Goal: Information Seeking & Learning: Understand process/instructions

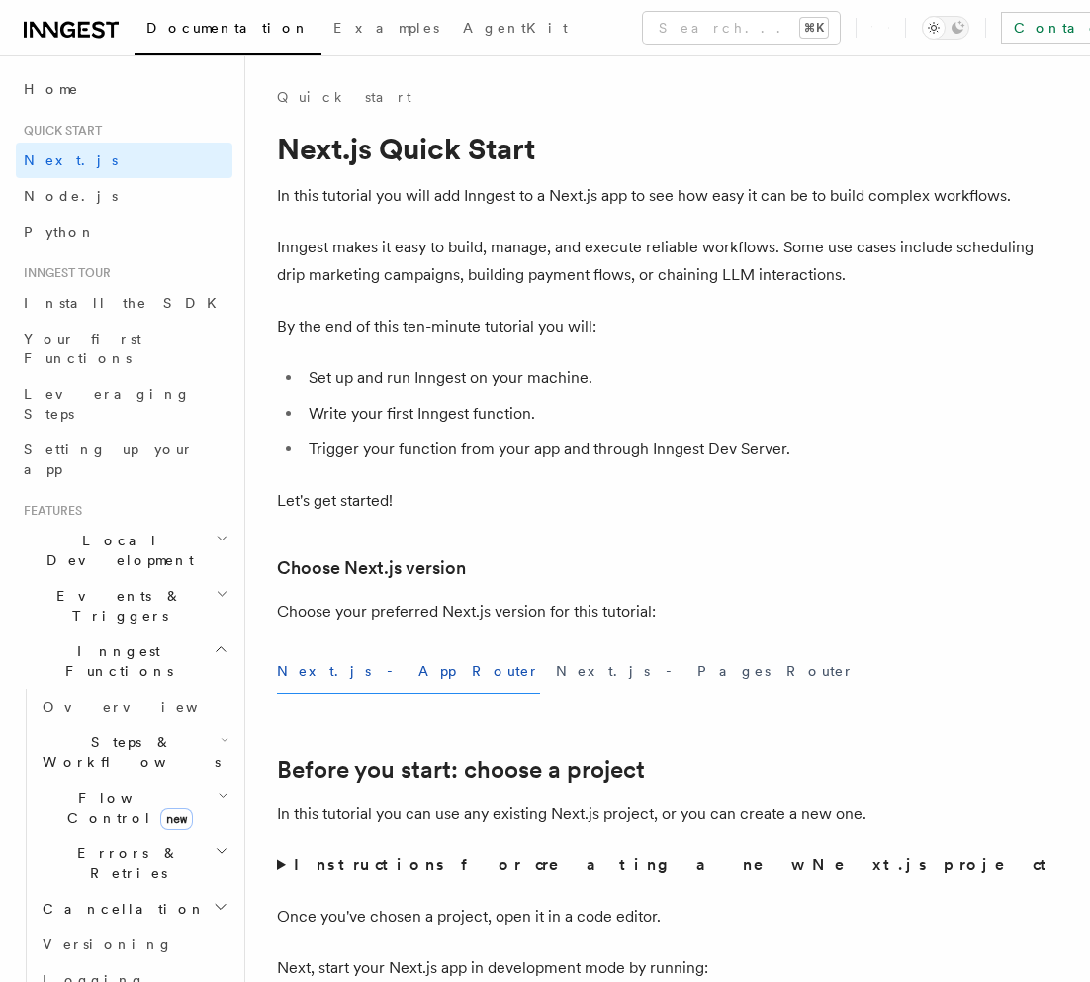
click at [73, 30] on icon at bounding box center [67, 30] width 15 height 16
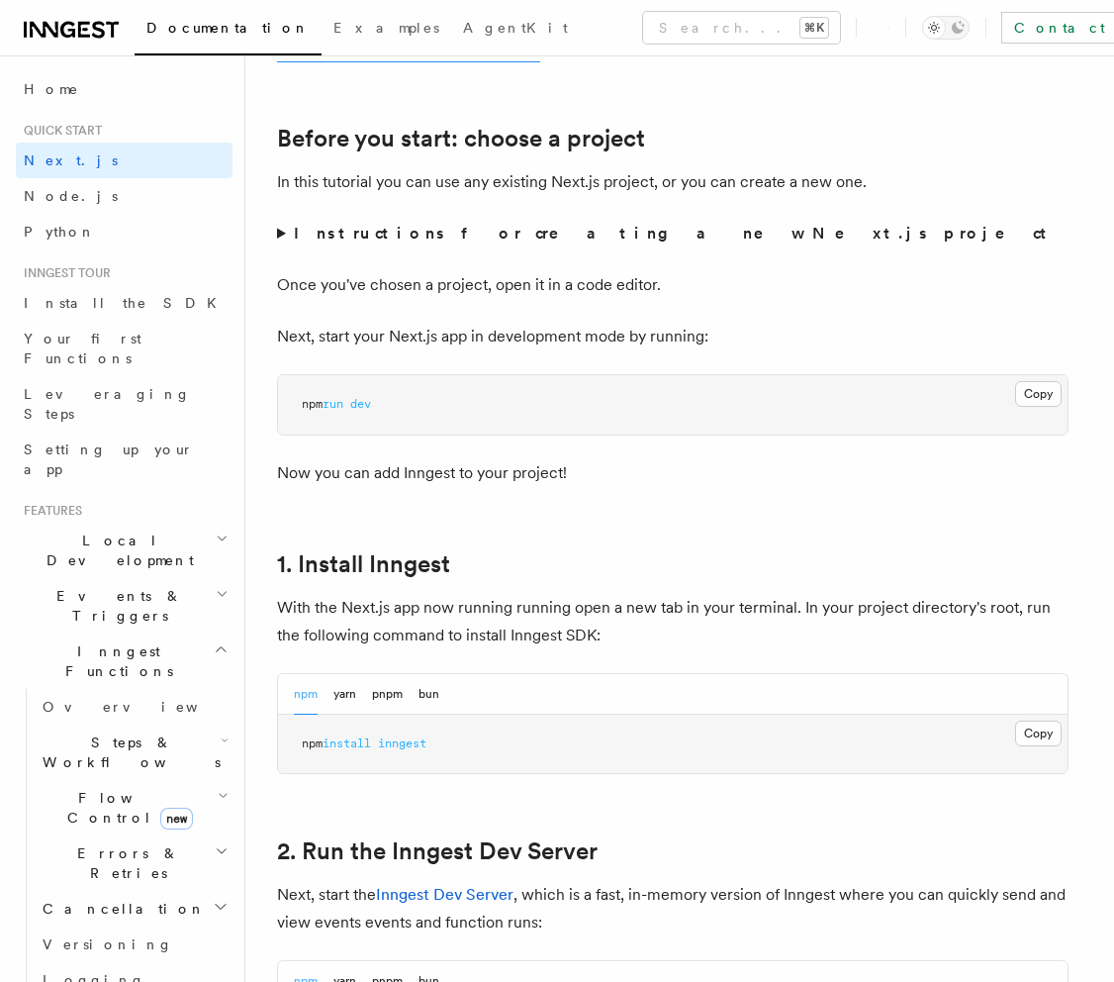
scroll to position [782, 0]
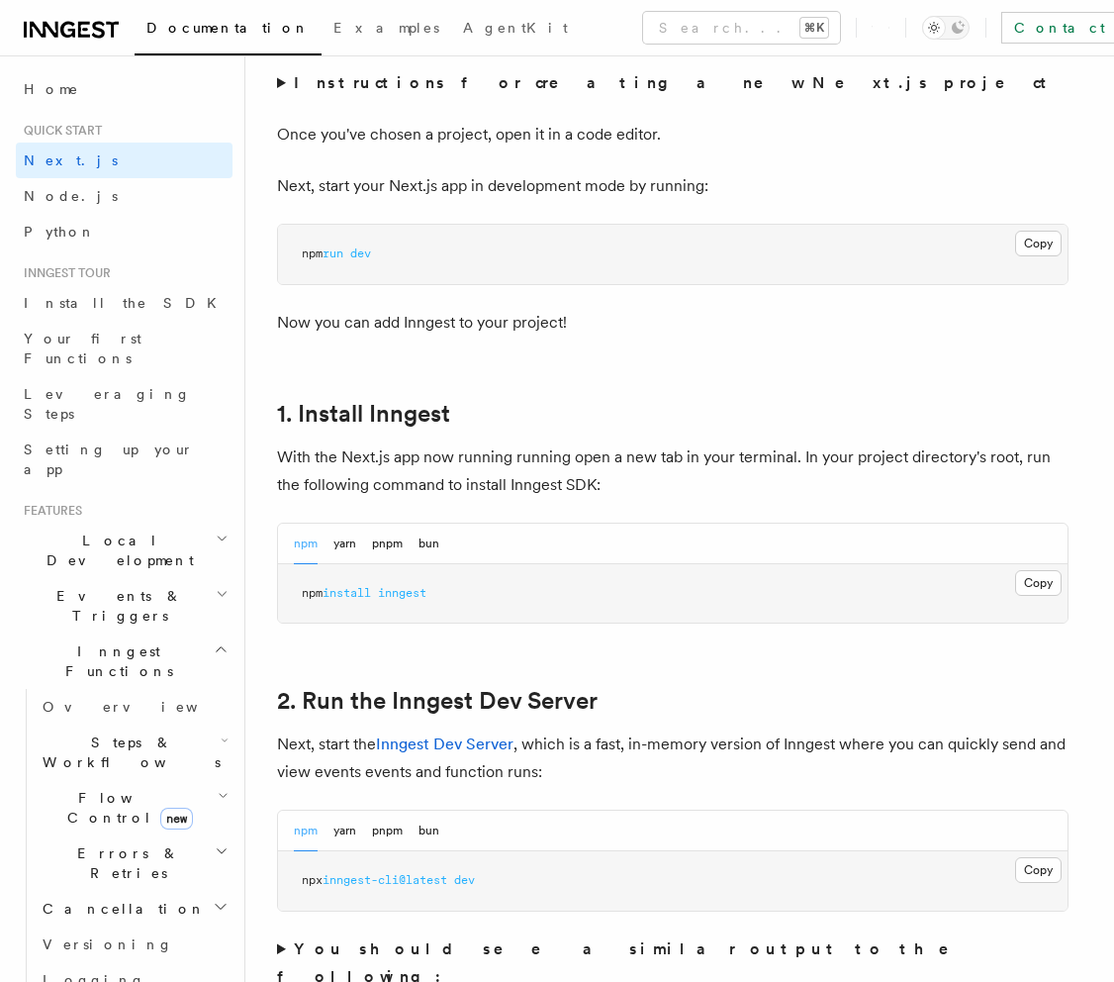
click at [487, 583] on pre "npm install inngest" at bounding box center [673, 593] width 790 height 59
click at [1040, 577] on button "Copy Copied" at bounding box center [1038, 583] width 47 height 26
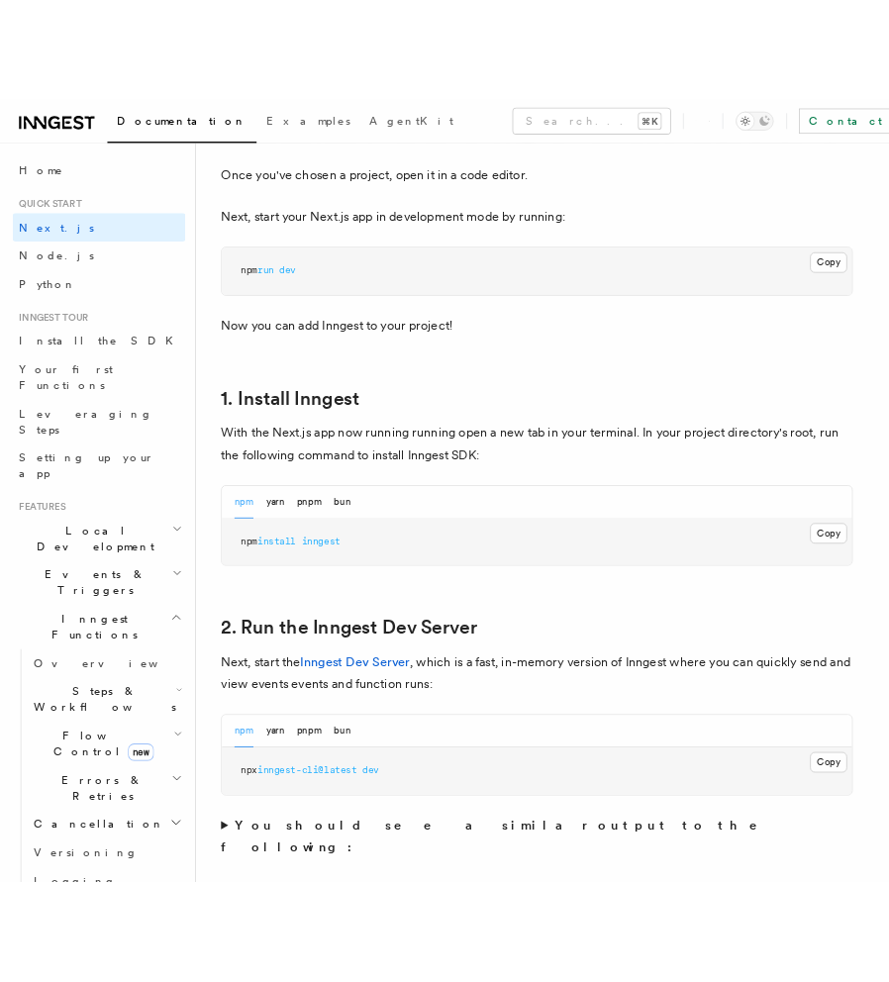
scroll to position [822, 0]
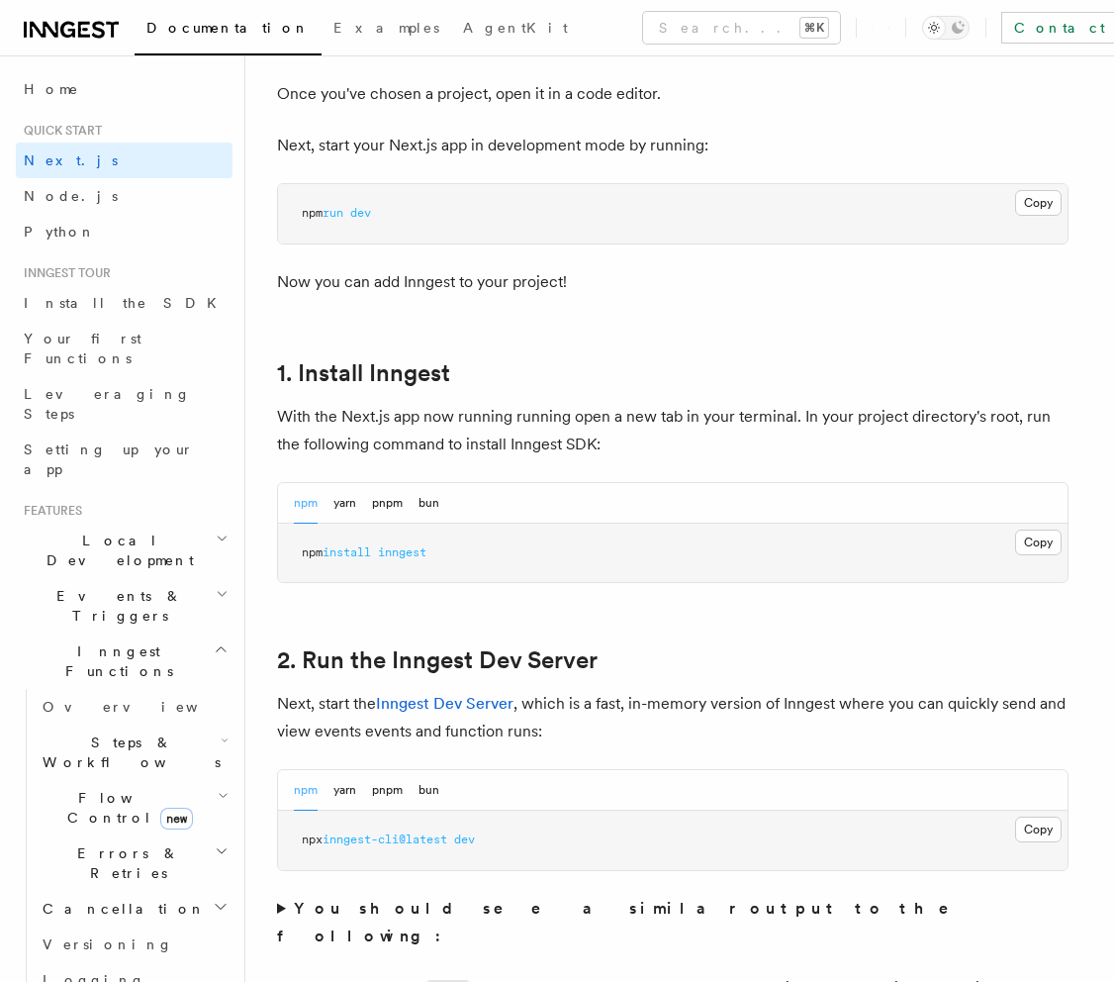
click at [641, 561] on pre "npm install inngest" at bounding box center [673, 552] width 790 height 59
click at [522, 833] on pre "npx inngest-cli@latest dev" at bounding box center [673, 839] width 790 height 59
drag, startPoint x: 505, startPoint y: 834, endPoint x: 276, endPoint y: 835, distance: 228.6
click at [277, 835] on div "npm yarn pnpm bun Copy Copied npx inngest-cli@latest dev" at bounding box center [673, 820] width 792 height 102
copy span "npx inngest-cli@latest dev"
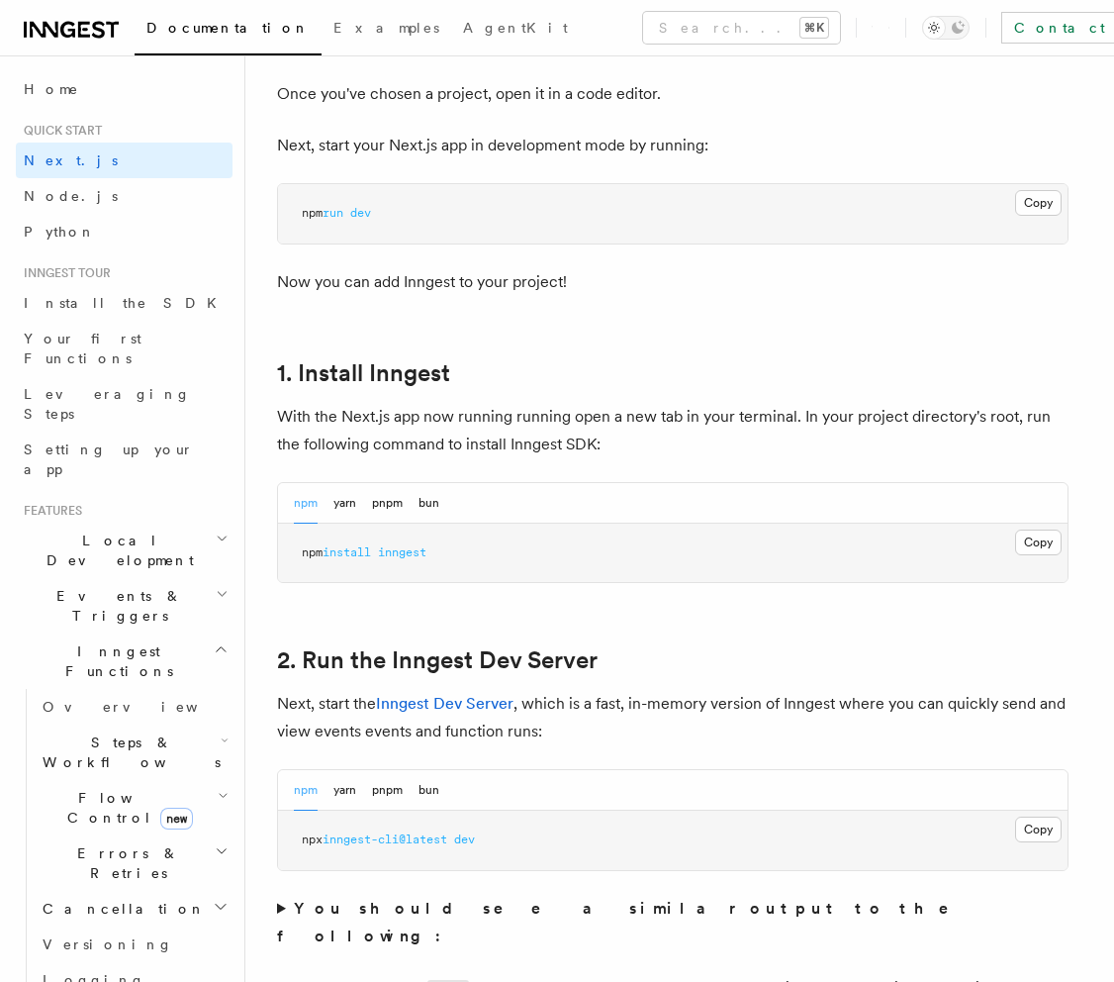
drag, startPoint x: 497, startPoint y: 841, endPoint x: 370, endPoint y: 841, distance: 126.6
click at [357, 841] on pre "npx inngest-cli@latest dev" at bounding box center [673, 839] width 790 height 59
click at [403, 858] on pre "npx inngest-cli@latest dev" at bounding box center [673, 839] width 790 height 59
drag, startPoint x: 331, startPoint y: 845, endPoint x: 458, endPoint y: 838, distance: 126.8
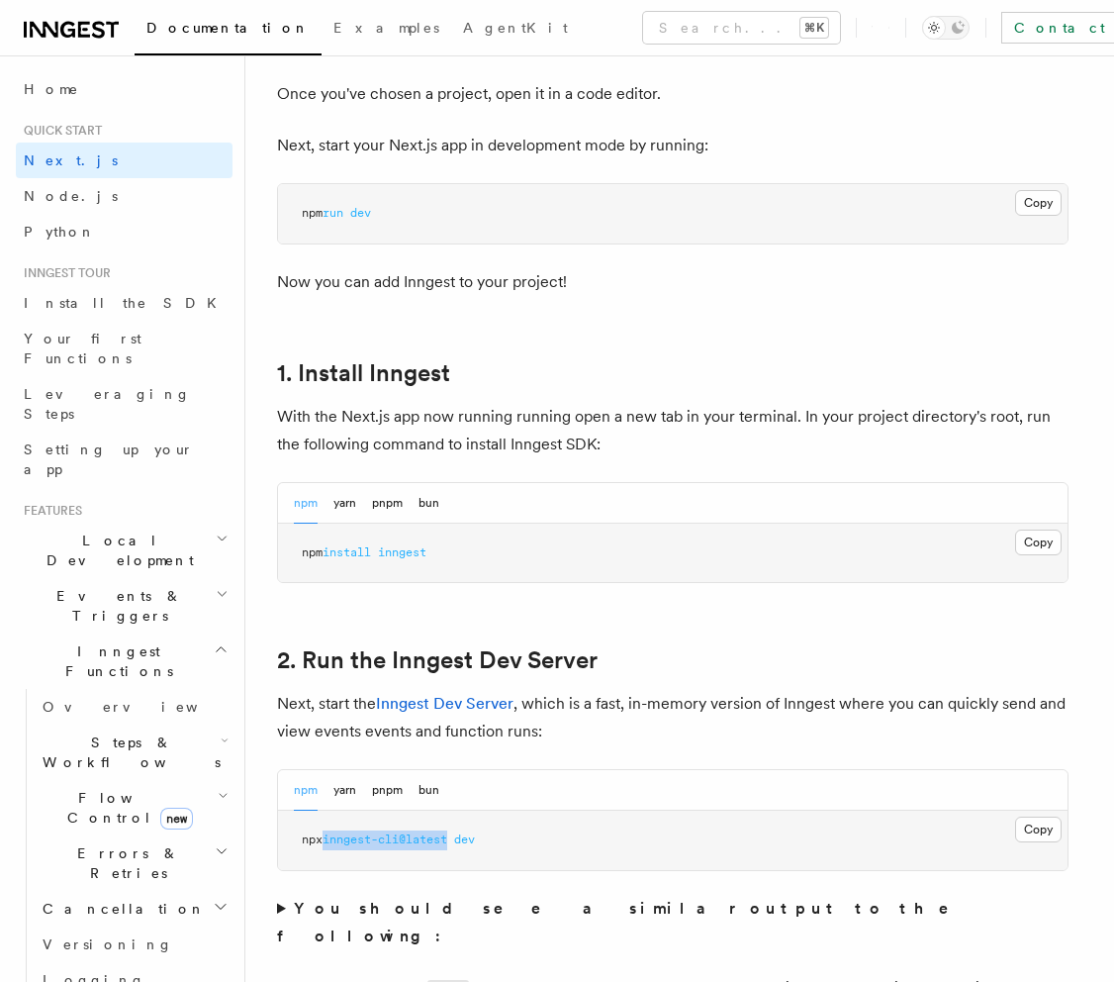
click at [458, 838] on span "npx inngest-cli@latest dev" at bounding box center [388, 839] width 173 height 14
copy span "inngest-cli@latest"
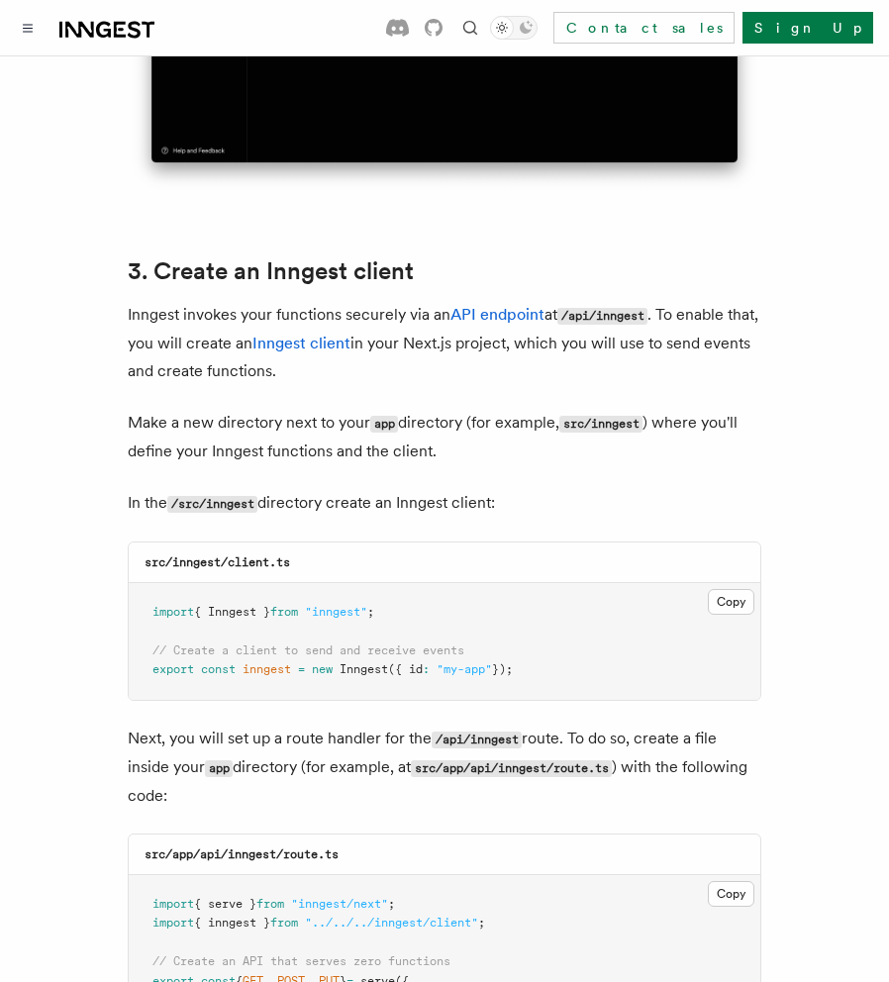
scroll to position [2202, 0]
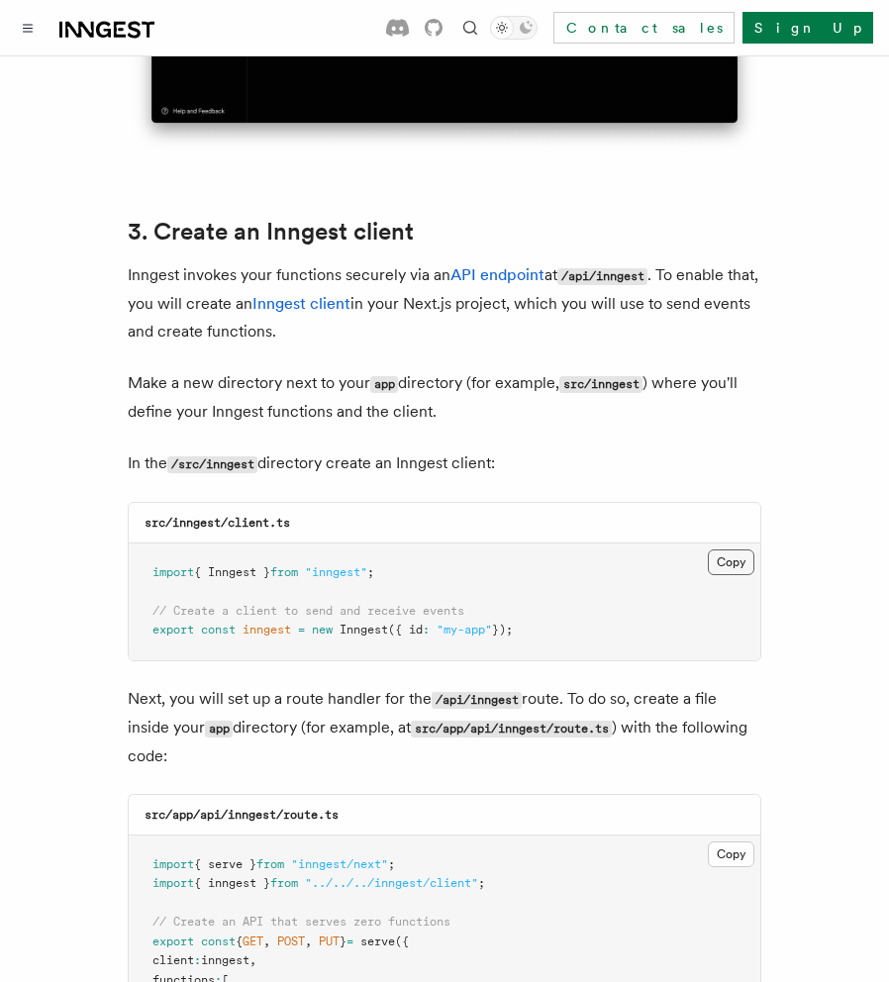
click at [719, 549] on button "Copy Copied" at bounding box center [730, 562] width 47 height 26
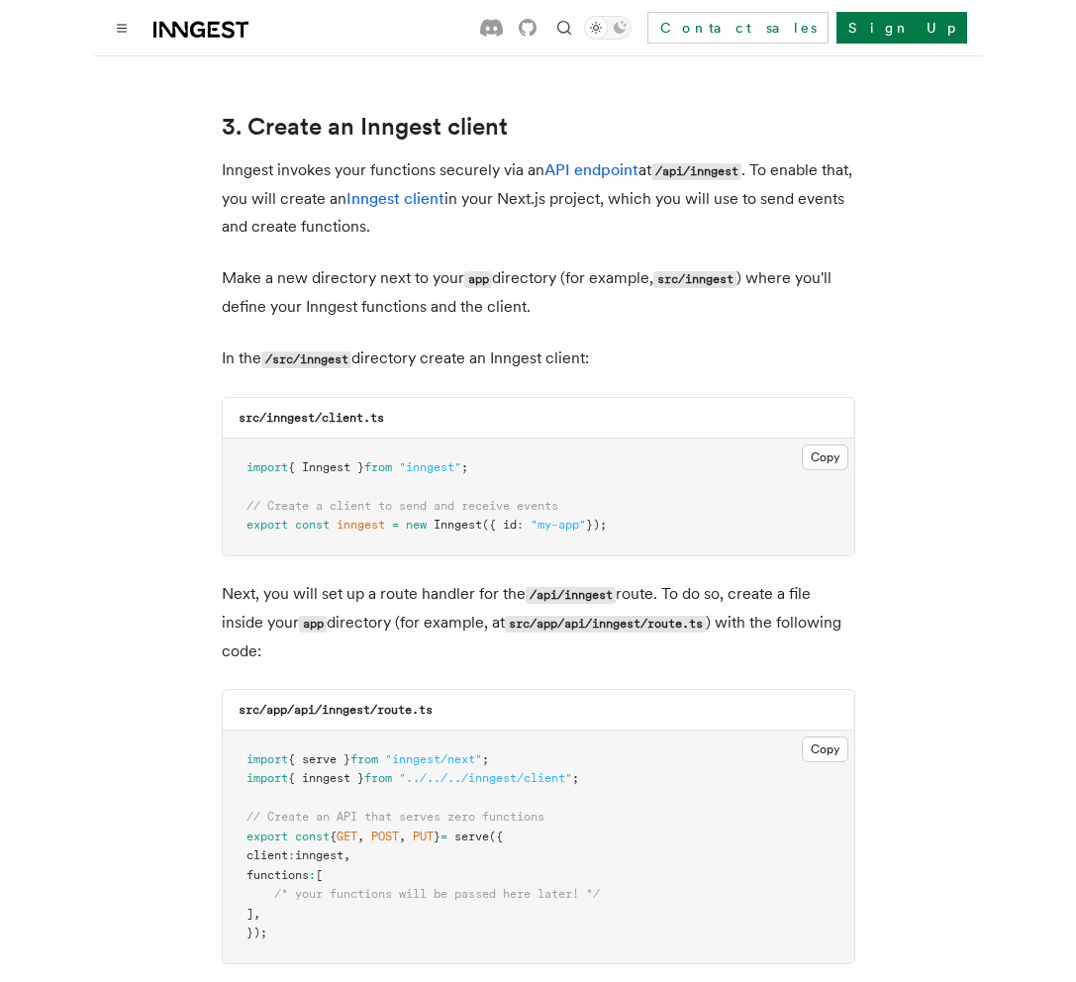
scroll to position [2328, 0]
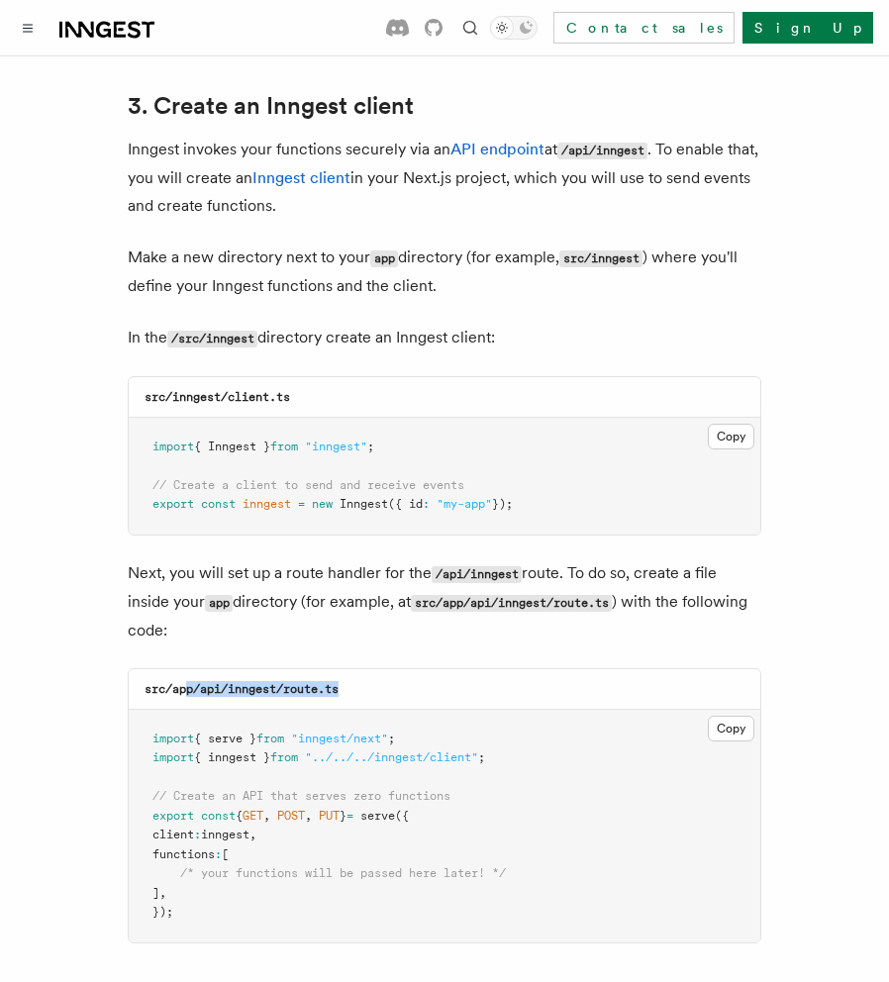
drag, startPoint x: 367, startPoint y: 633, endPoint x: 185, endPoint y: 633, distance: 182.1
click at [185, 669] on div "src/app/api/inngest/route.ts" at bounding box center [444, 689] width 631 height 41
copy code "p/api/inngest/route.ts"
click at [360, 669] on div "src/app/api/inngest/route.ts" at bounding box center [444, 689] width 631 height 41
drag, startPoint x: 356, startPoint y: 638, endPoint x: 147, endPoint y: 638, distance: 208.8
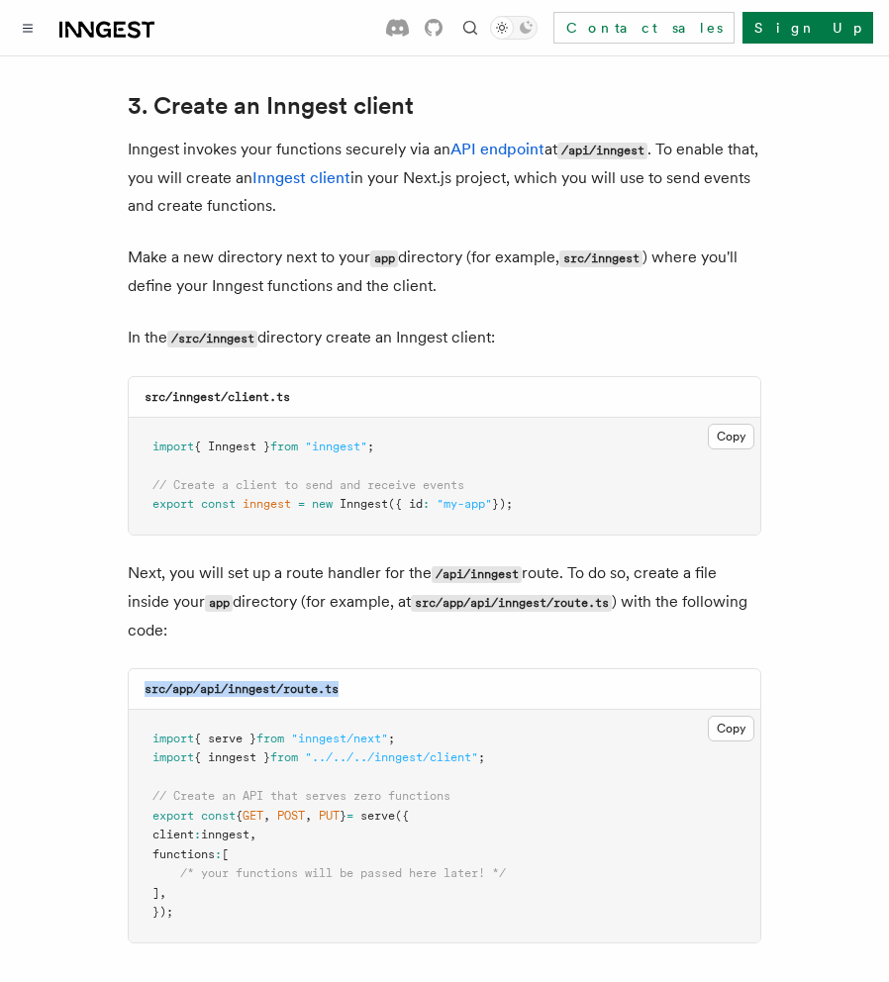
click at [147, 669] on div "src/app/api/inngest/route.ts" at bounding box center [444, 689] width 631 height 41
copy code "src/app/api/inngest/route.ts"
click at [359, 669] on div "src/app/api/inngest/route.ts" at bounding box center [444, 689] width 631 height 41
click at [321, 682] on code "src/app/api/inngest/route.ts" at bounding box center [241, 689] width 194 height 14
drag, startPoint x: 201, startPoint y: 638, endPoint x: 357, endPoint y: 633, distance: 156.4
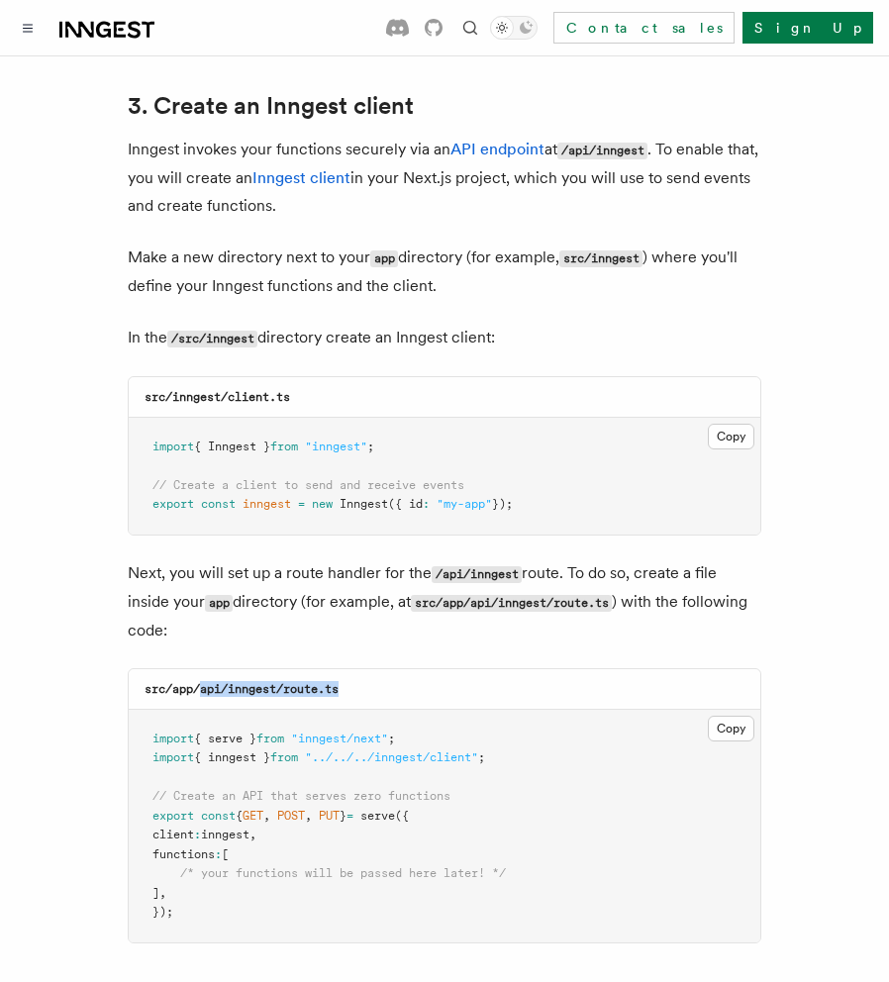
click at [357, 669] on div "src/app/api/inngest/route.ts" at bounding box center [444, 689] width 631 height 41
copy code "api/inngest/route.ts"
click at [726, 715] on button "Copy Copied" at bounding box center [730, 728] width 47 height 26
drag, startPoint x: 385, startPoint y: 639, endPoint x: 160, endPoint y: 637, distance: 224.6
click at [160, 669] on div "src/app/api/inngest/route.ts" at bounding box center [444, 689] width 631 height 41
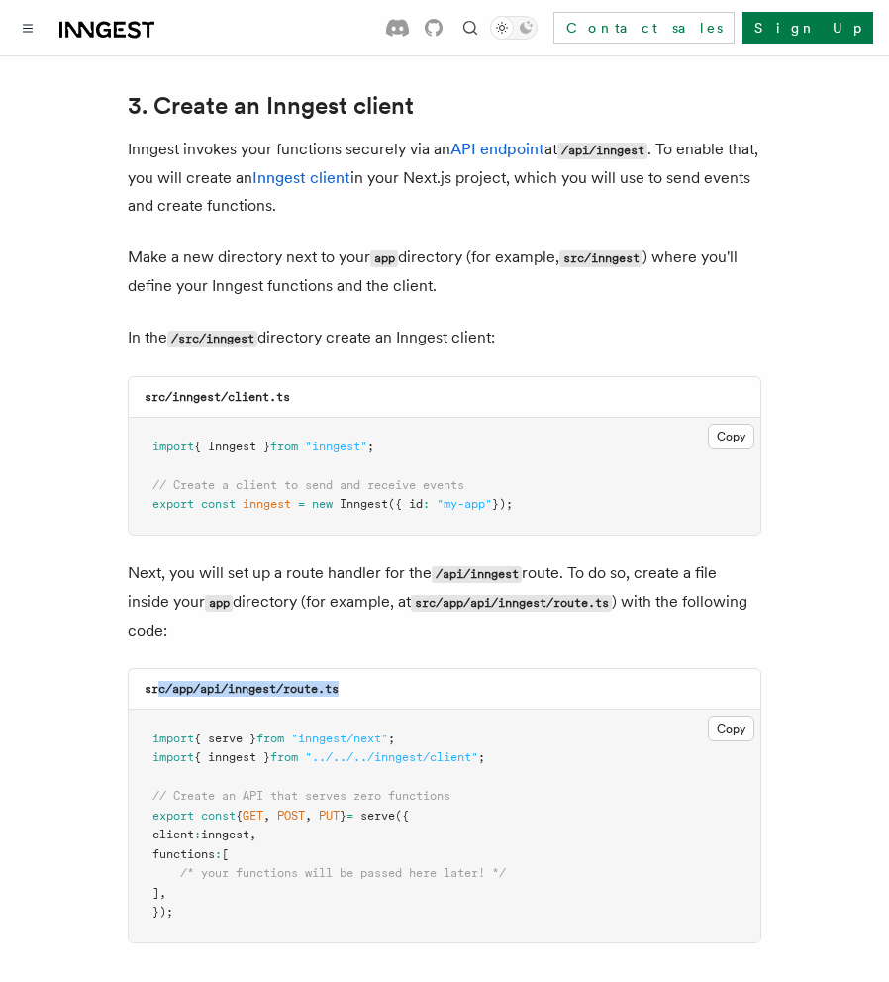
copy code "c/app/api/inngest/route.ts"
